Goal: Check status

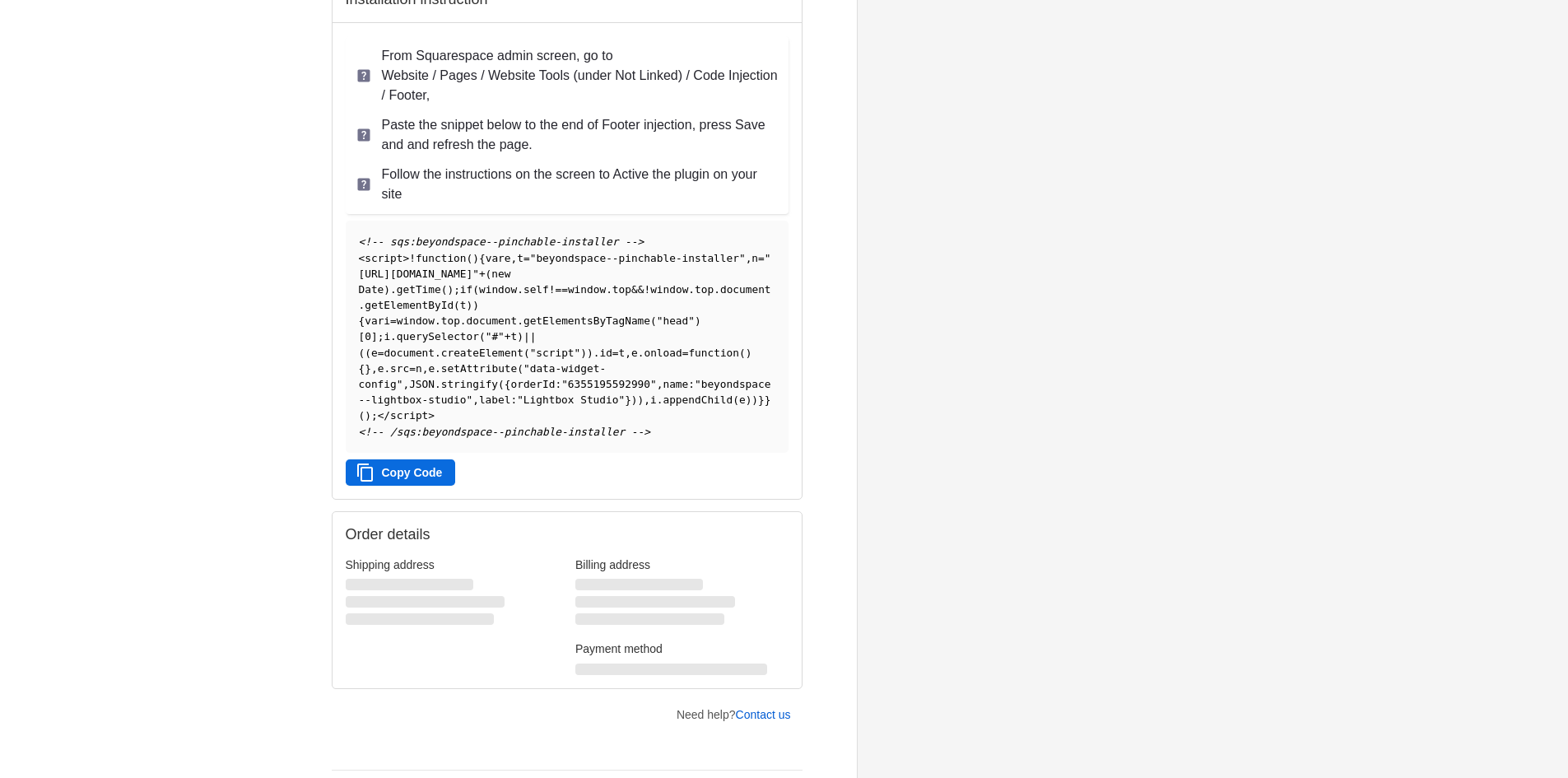
scroll to position [329, 0]
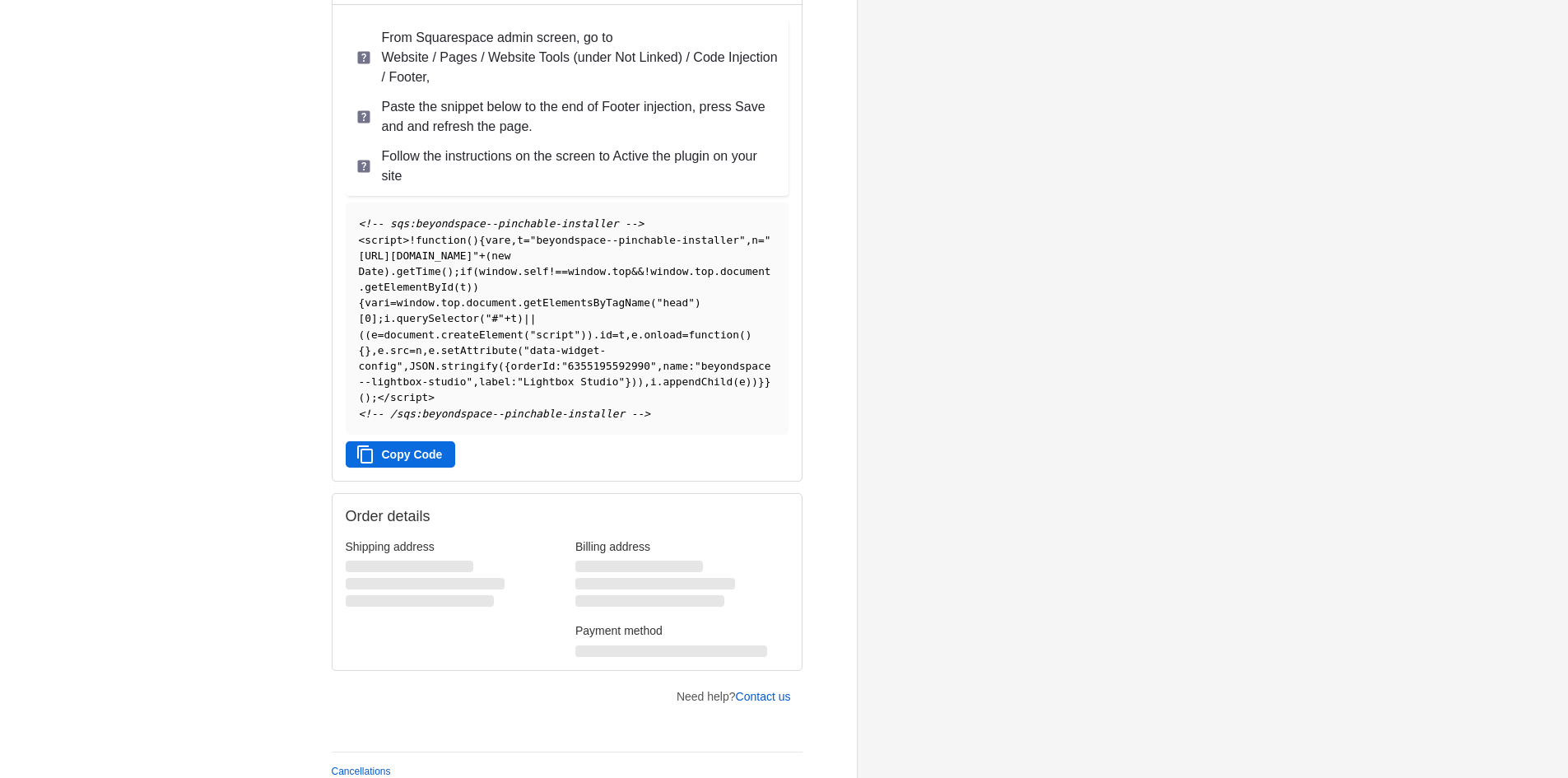
click at [424, 464] on button "Copy Code" at bounding box center [401, 454] width 110 height 26
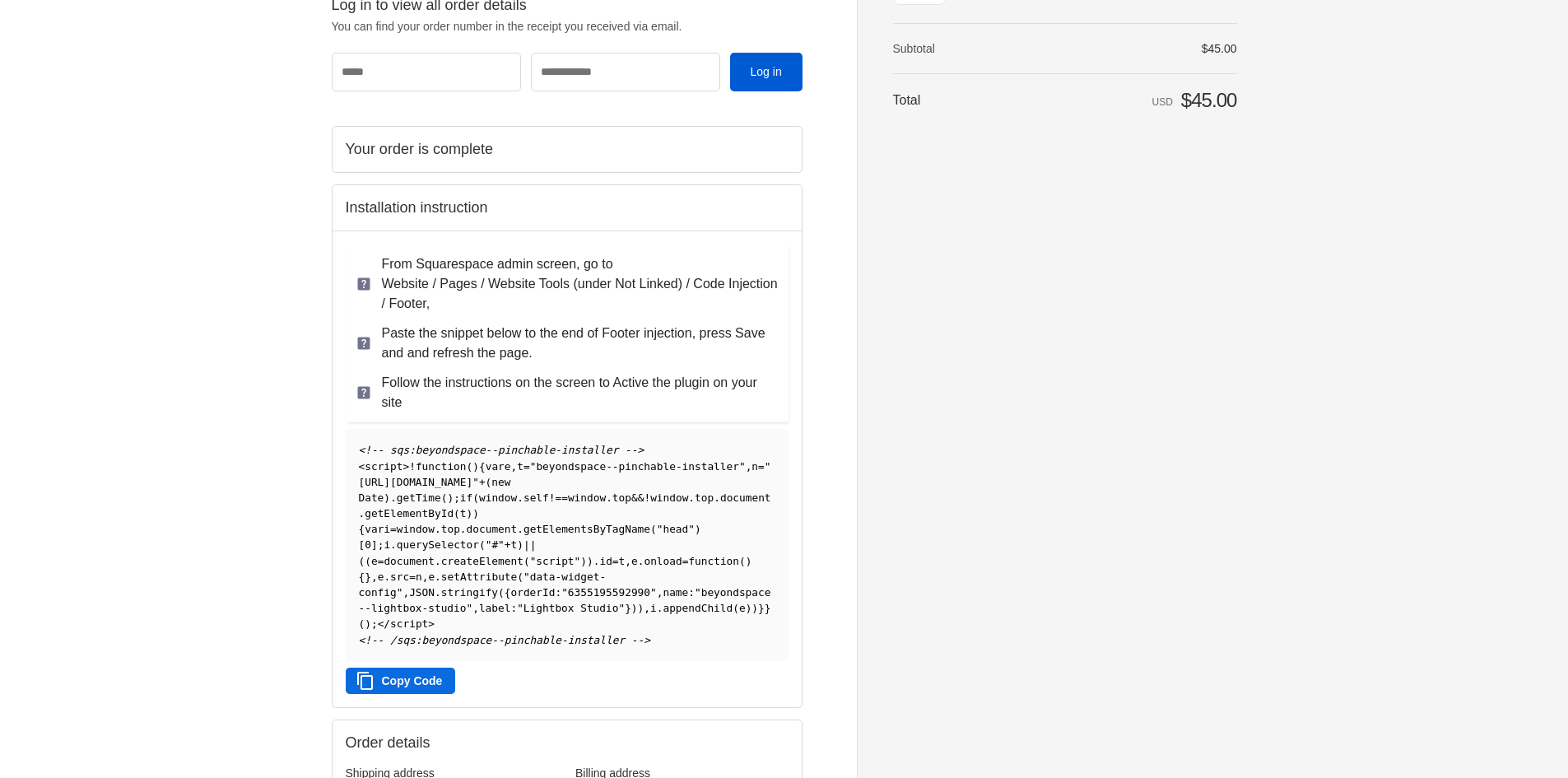
scroll to position [247, 0]
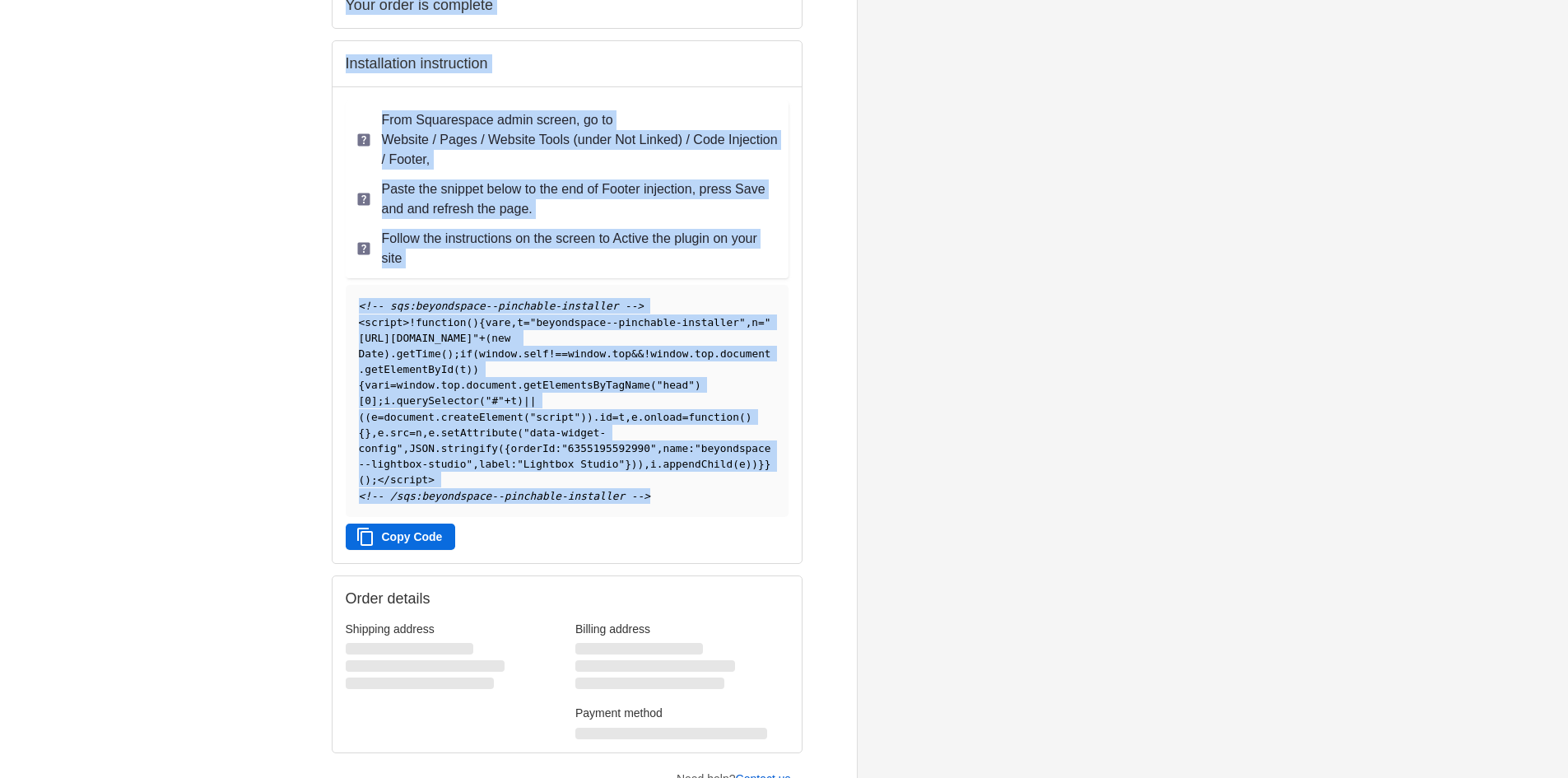
drag, startPoint x: 672, startPoint y: 492, endPoint x: 205, endPoint y: 239, distance: 531.1
click at [204, 238] on div "Beyondspace Thank you for your purchase! Log in to view all order details You c…" at bounding box center [784, 315] width 1568 height 1125
click at [578, 452] on span ""6355195592990"" at bounding box center [609, 448] width 95 height 12
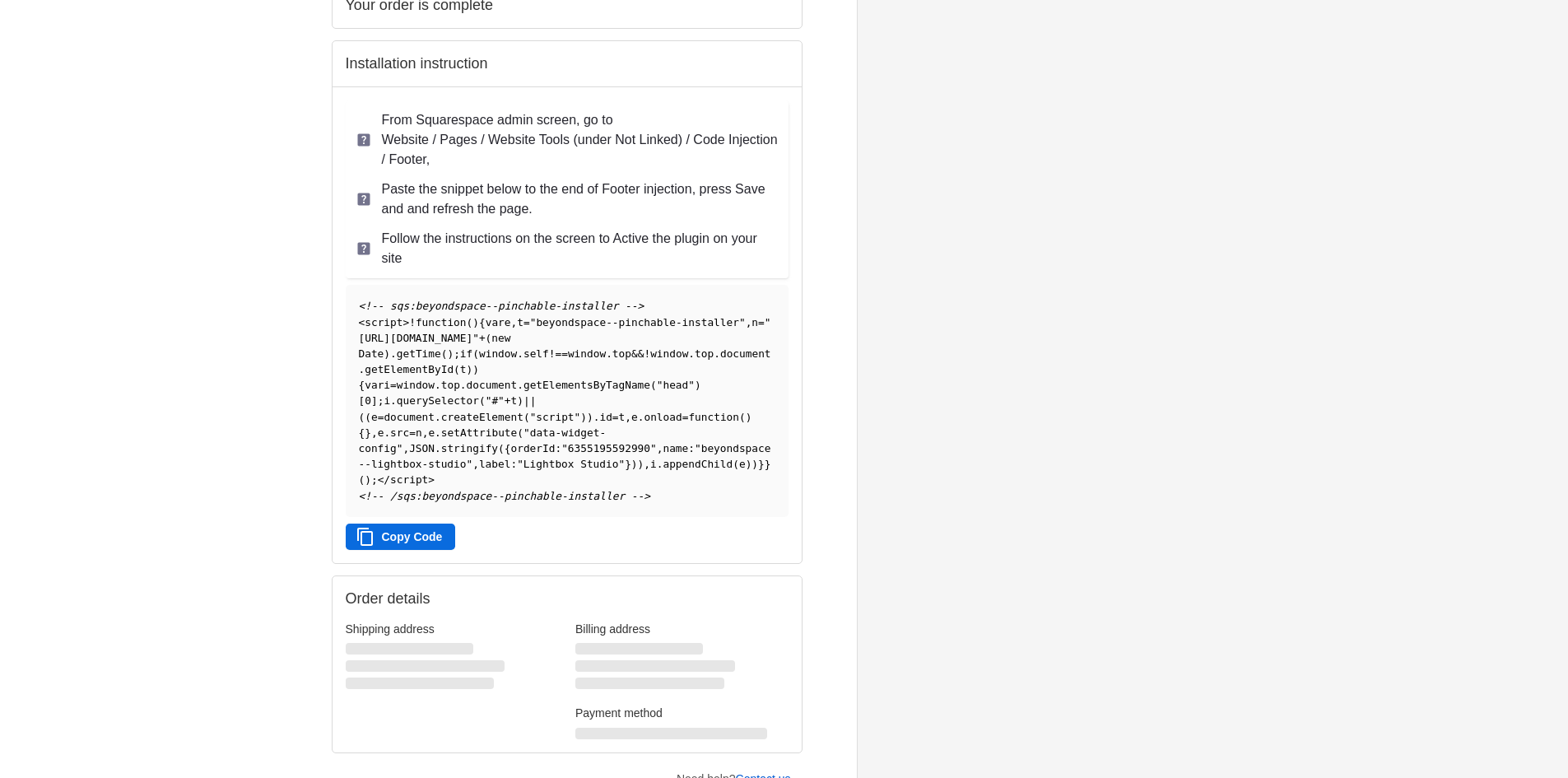
click at [374, 527] on icon "button" at bounding box center [364, 537] width 19 height 19
